Goal: Navigation & Orientation: Find specific page/section

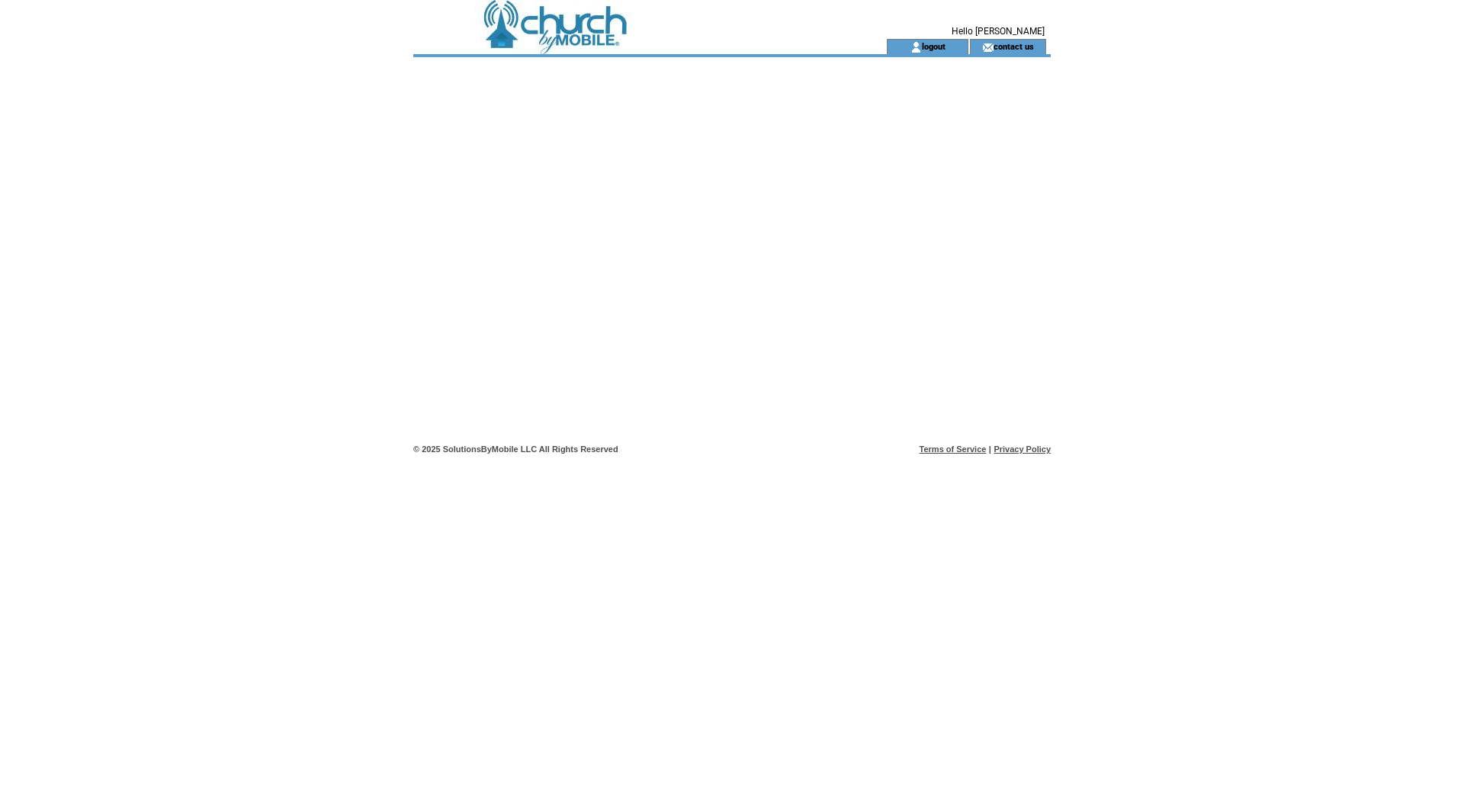
click at [566, 33] on td at bounding box center [623, 19] width 419 height 39
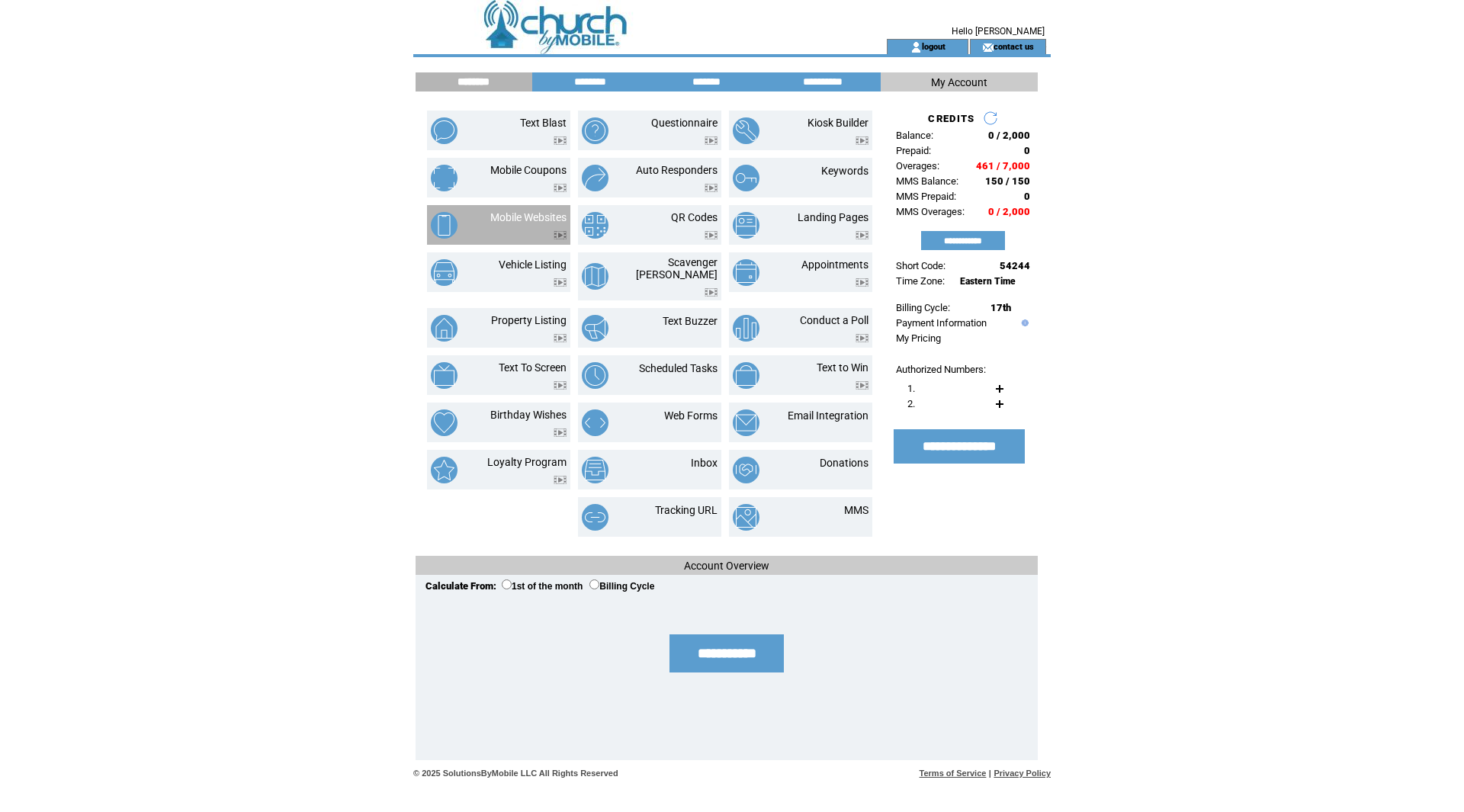
click at [541, 209] on td "Mobile Websites" at bounding box center [498, 224] width 143 height 40
click at [516, 215] on link "Mobile Websites" at bounding box center [528, 217] width 76 height 12
